Goal: Information Seeking & Learning: Find contact information

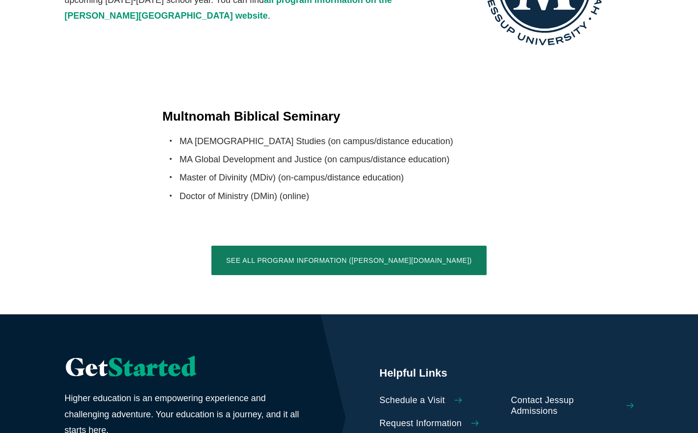
scroll to position [2347, 0]
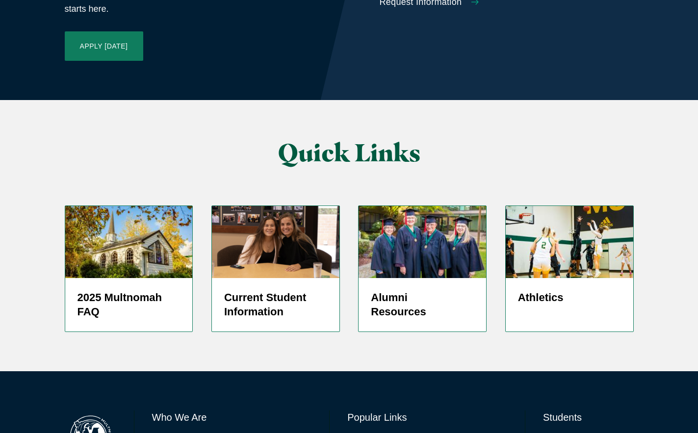
click at [354, 433] on link "Directory" at bounding box center [362, 441] width 31 height 14
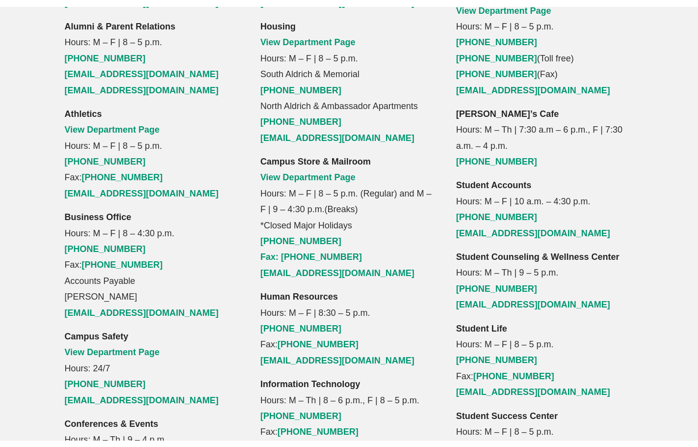
scroll to position [981, 0]
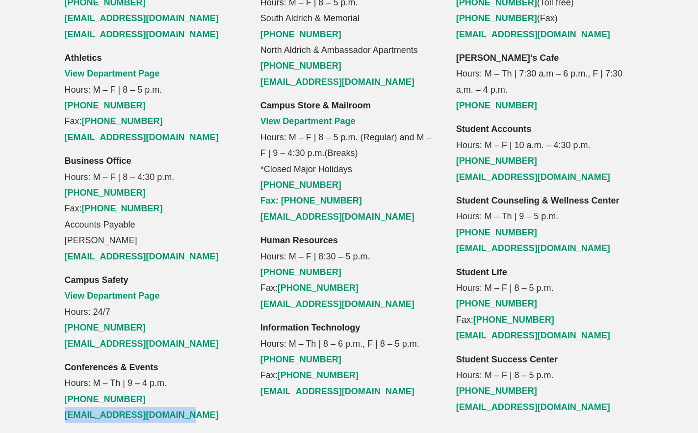
drag, startPoint x: 194, startPoint y: 353, endPoint x: 38, endPoint y: 353, distance: 155.6
click at [38, 353] on div "Admissions Hours: M – F | 8 – 5 p.m. [PHONE_NUMBER] [PHONE_NUMBER] [EMAIL_ADDRE…" at bounding box center [349, 97] width 628 height 651
click at [79, 363] on strong "Conferences & Events" at bounding box center [112, 368] width 94 height 10
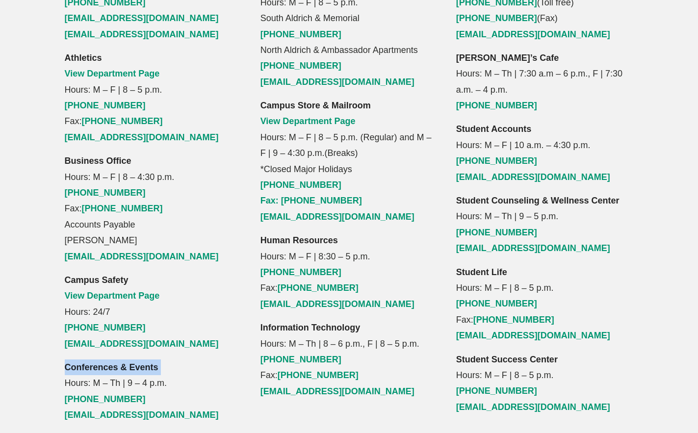
click at [79, 363] on strong "Conferences & Events" at bounding box center [112, 368] width 94 height 10
